Goal: Entertainment & Leisure: Consume media (video, audio)

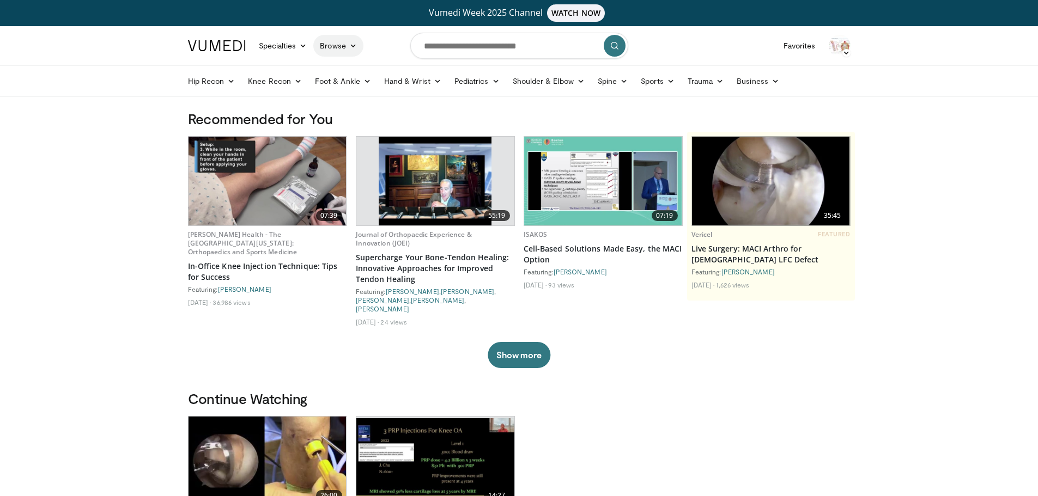
click at [353, 47] on icon at bounding box center [353, 46] width 8 height 8
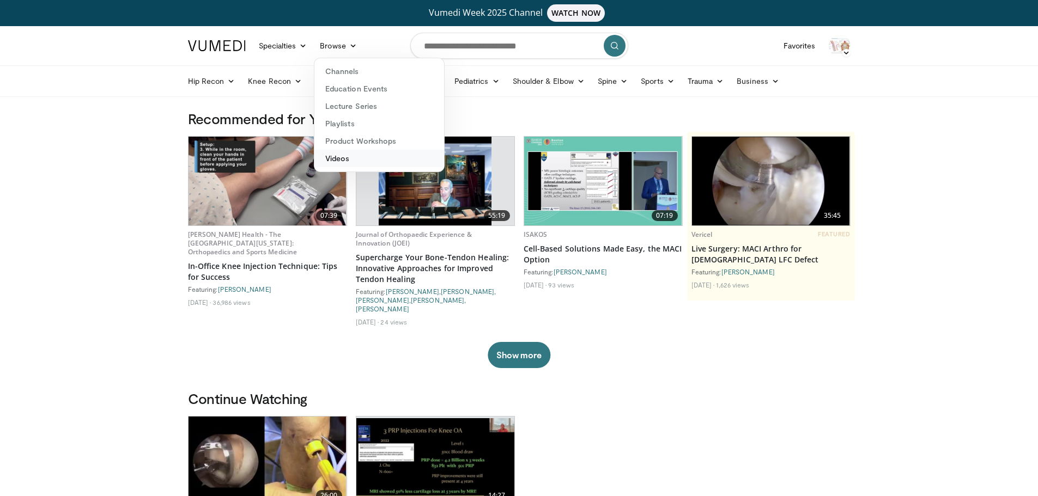
click at [350, 159] on link "Videos" at bounding box center [379, 158] width 130 height 17
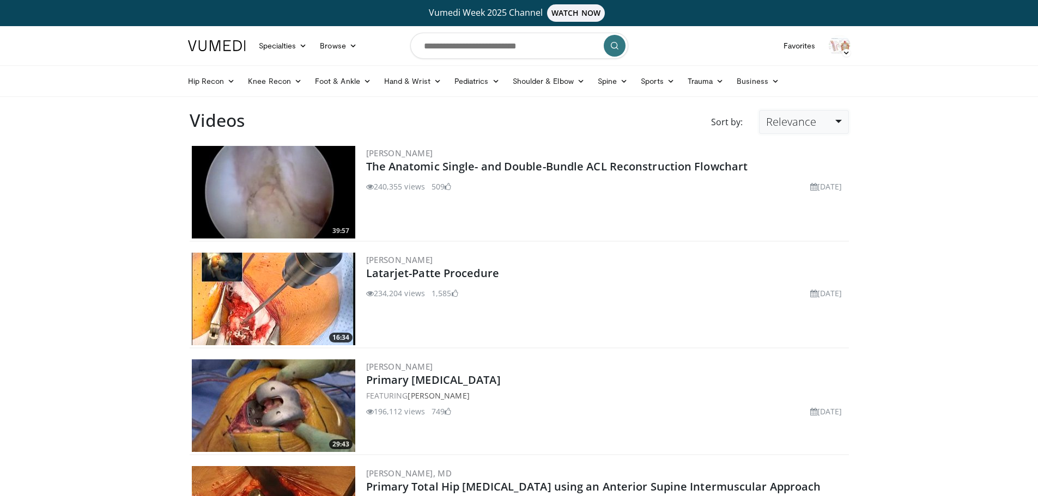
click at [842, 122] on link "Relevance" at bounding box center [803, 122] width 89 height 24
click at [805, 217] on link "Newest" at bounding box center [803, 218] width 86 height 17
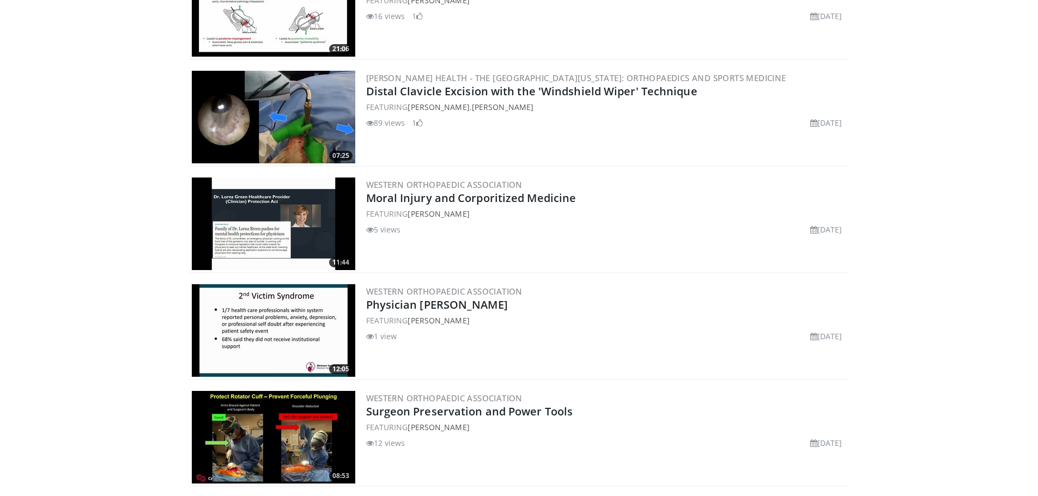
scroll to position [1253, 0]
